Goal: Task Accomplishment & Management: Manage account settings

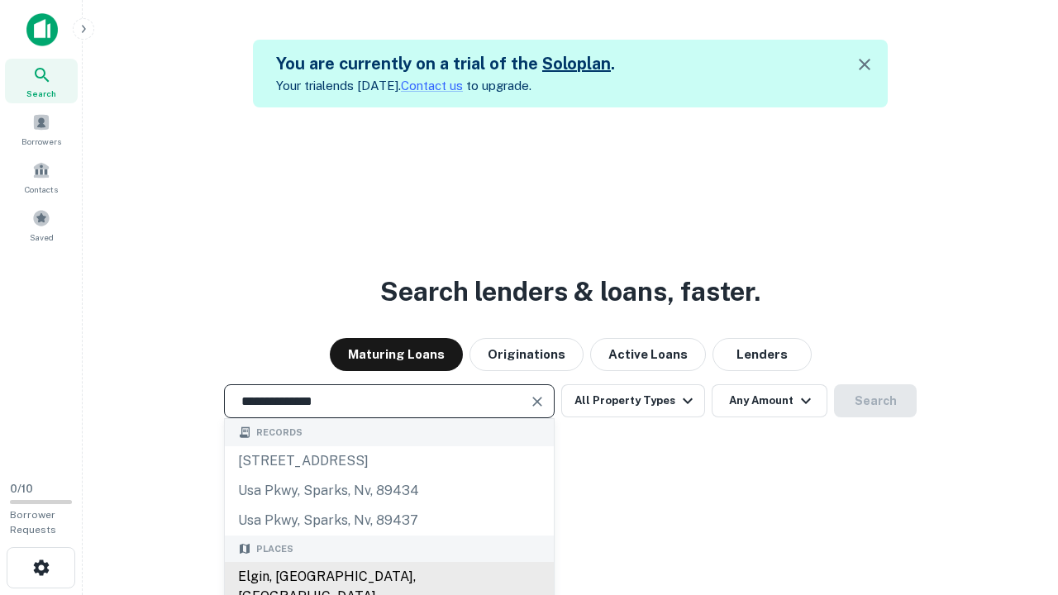
click at [389, 577] on div "Elgin, [GEOGRAPHIC_DATA], [GEOGRAPHIC_DATA]" at bounding box center [389, 587] width 329 height 50
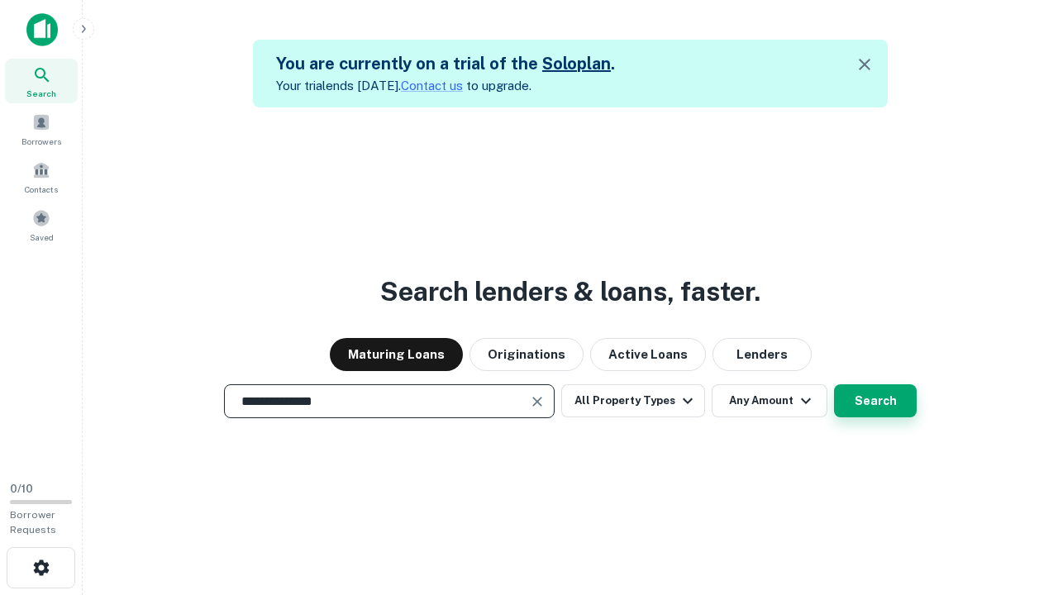
type input "**********"
click at [876, 401] on button "Search" at bounding box center [875, 400] width 83 height 33
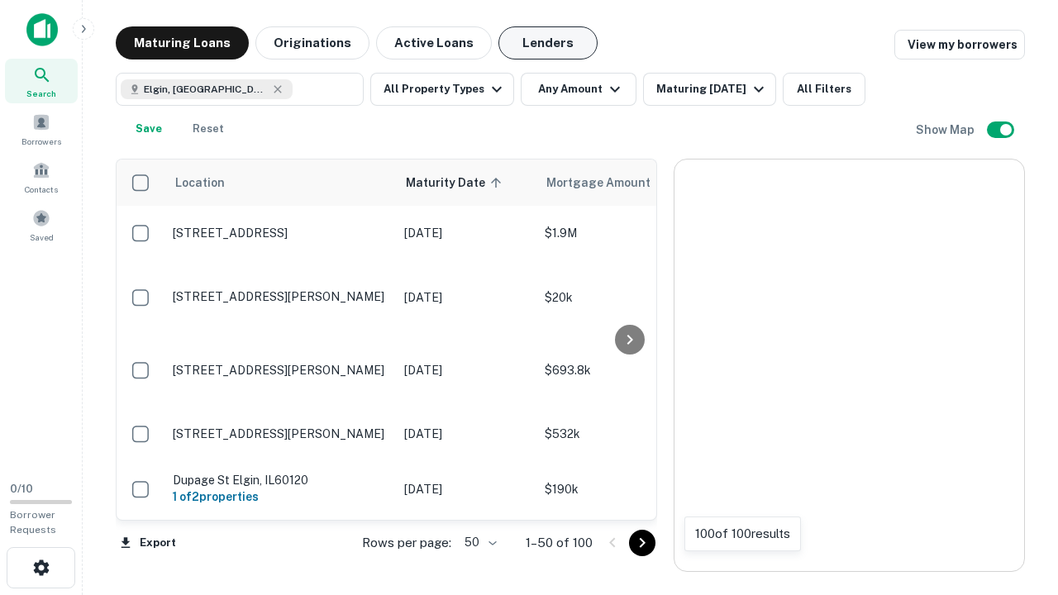
click at [548, 43] on button "Lenders" at bounding box center [548, 42] width 99 height 33
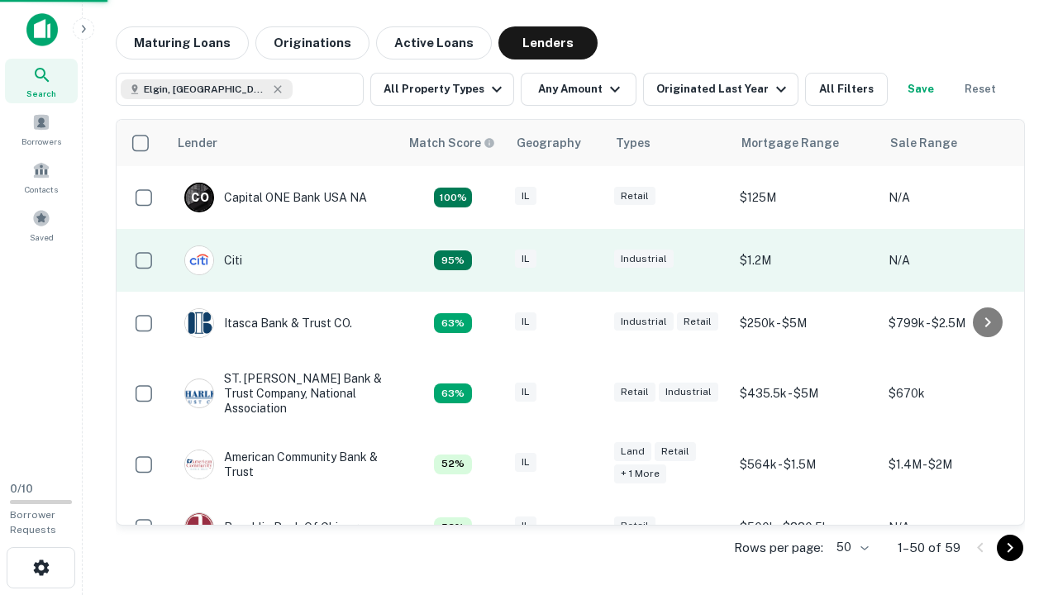
click at [587, 260] on div "IL" at bounding box center [556, 261] width 83 height 22
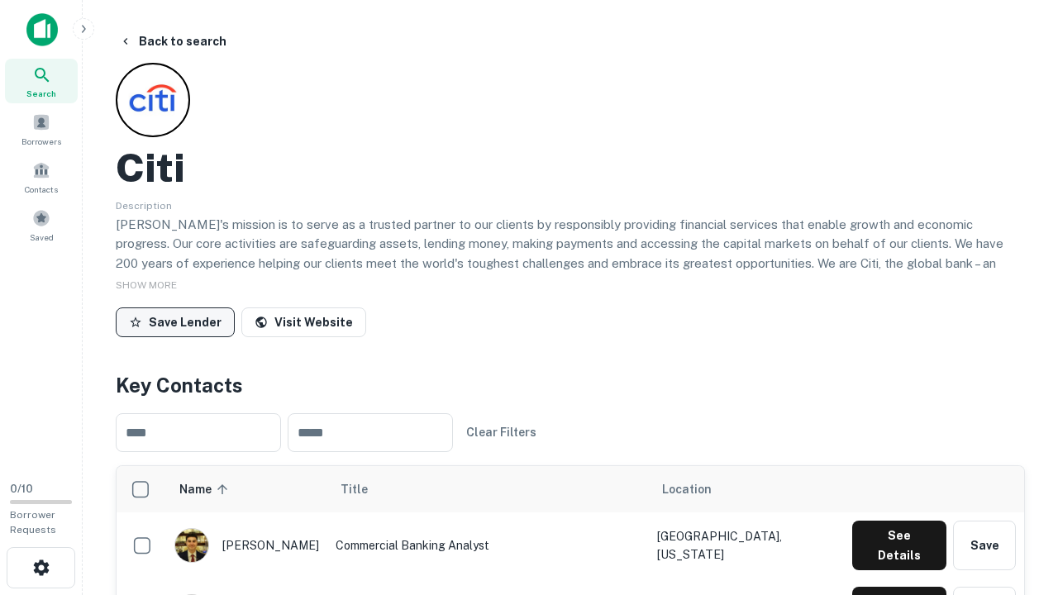
click at [175, 322] on button "Save Lender" at bounding box center [175, 323] width 119 height 30
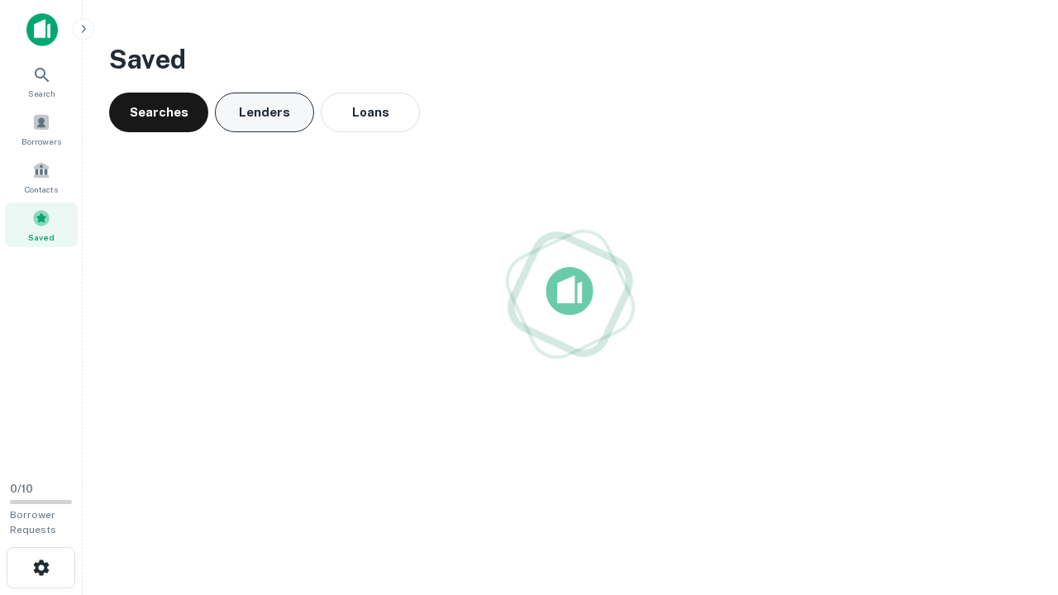
click at [265, 112] on button "Lenders" at bounding box center [264, 113] width 99 height 40
